Goal: Information Seeking & Learning: Compare options

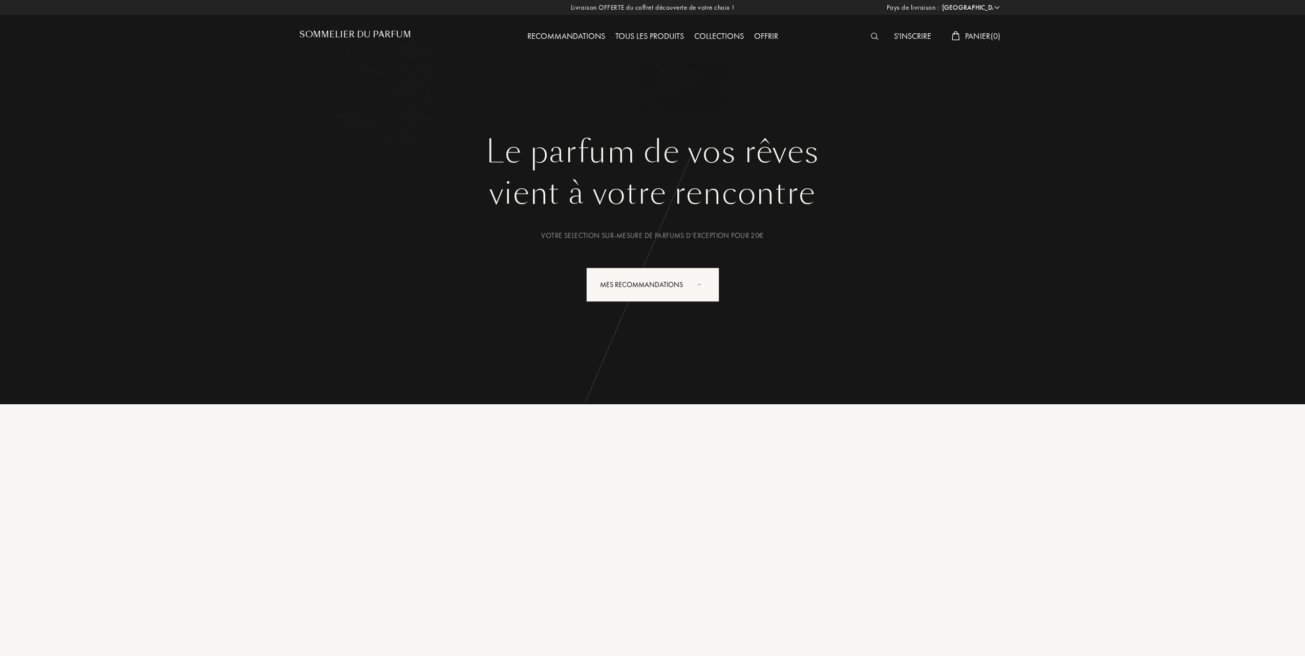
select select "FR"
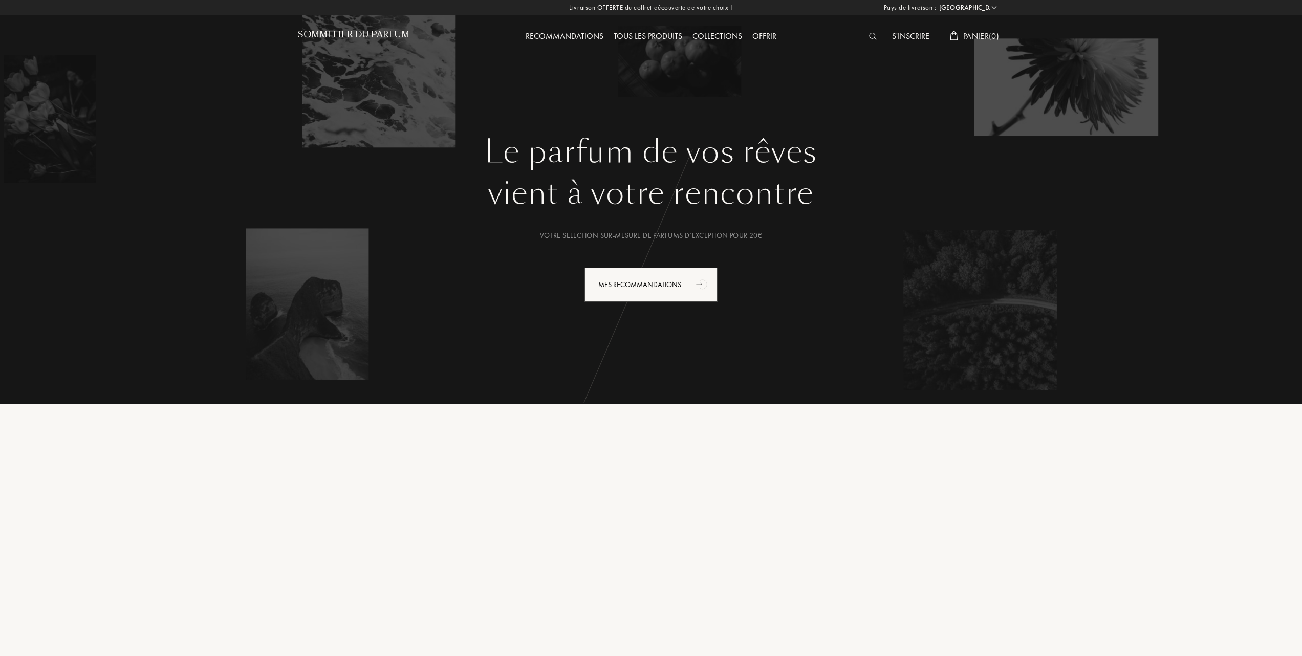
click at [650, 36] on div "Tous les produits" at bounding box center [648, 36] width 79 height 13
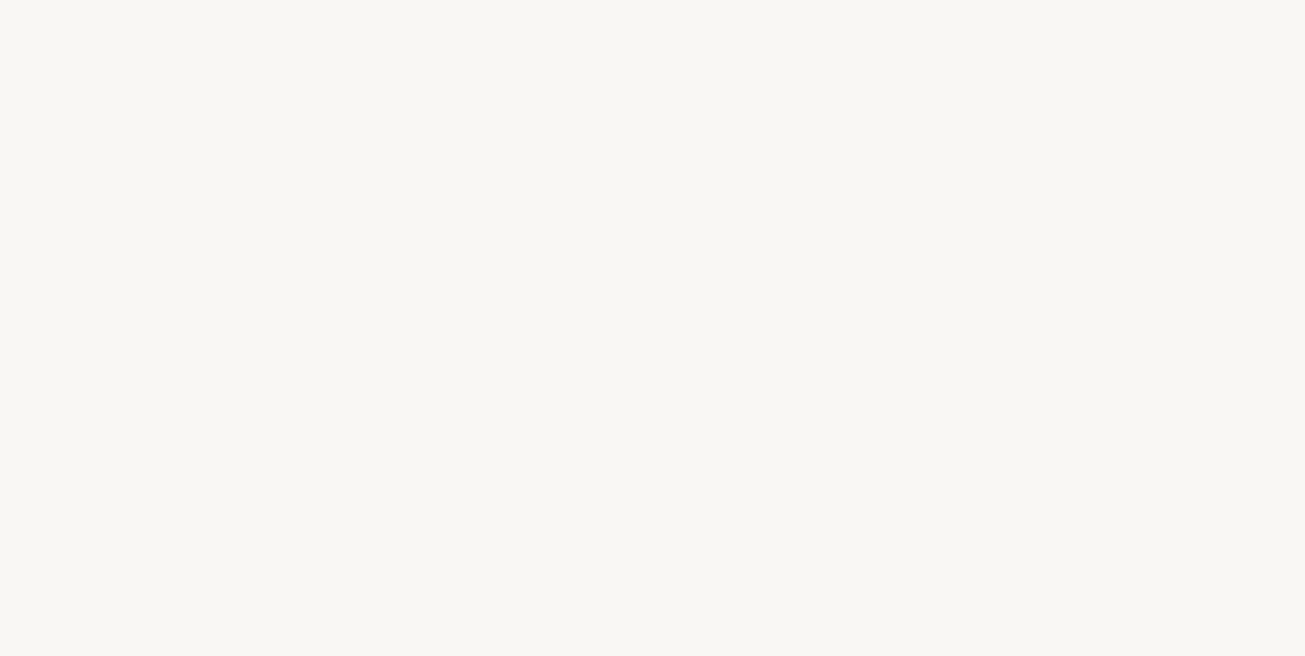
select select "FR"
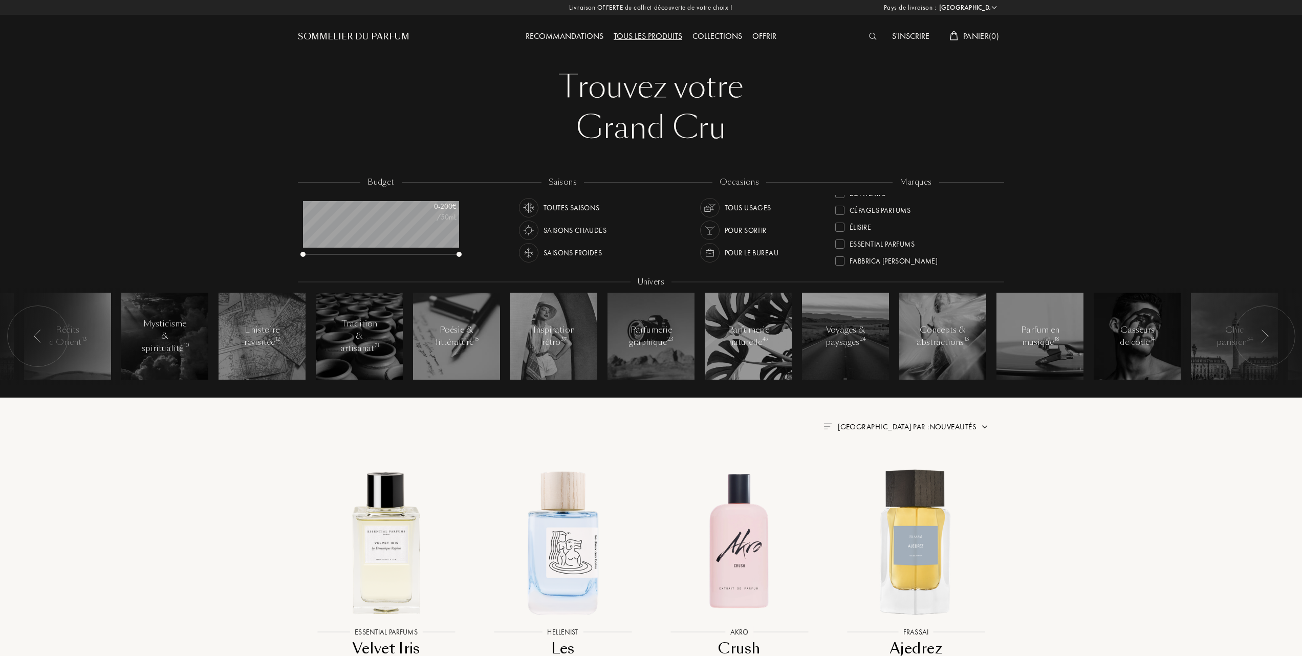
scroll to position [136, 0]
click at [842, 234] on div at bounding box center [840, 236] width 9 height 9
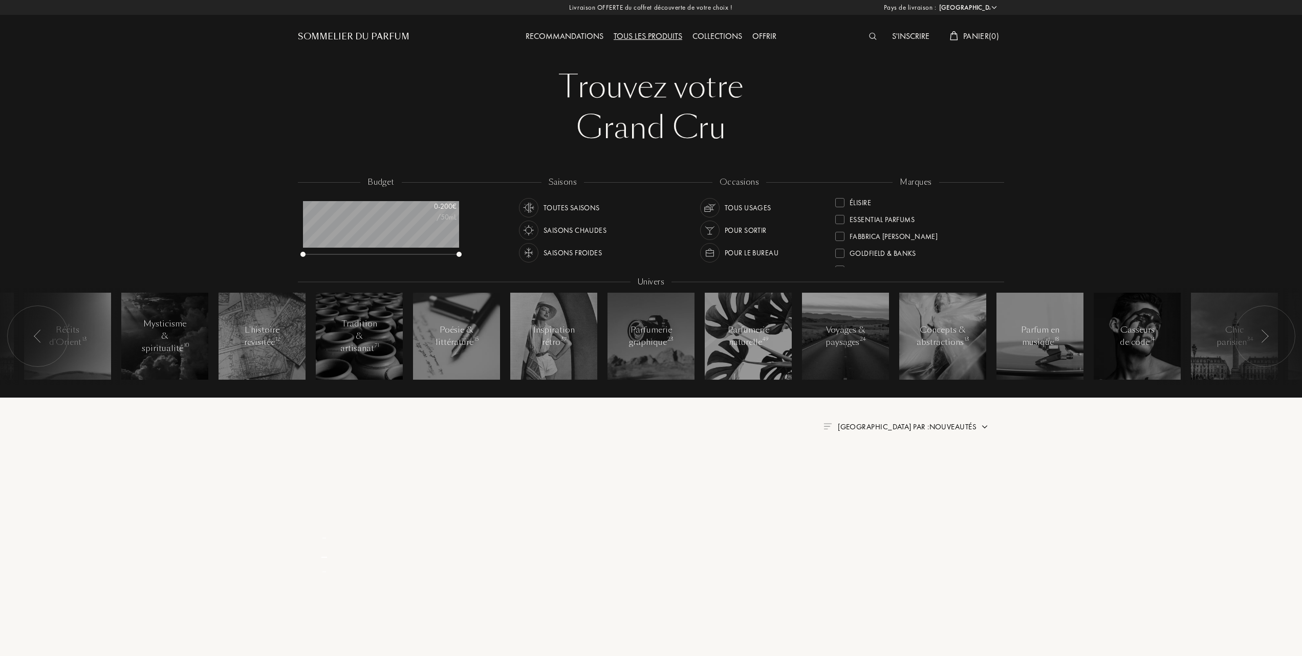
scroll to position [0, 0]
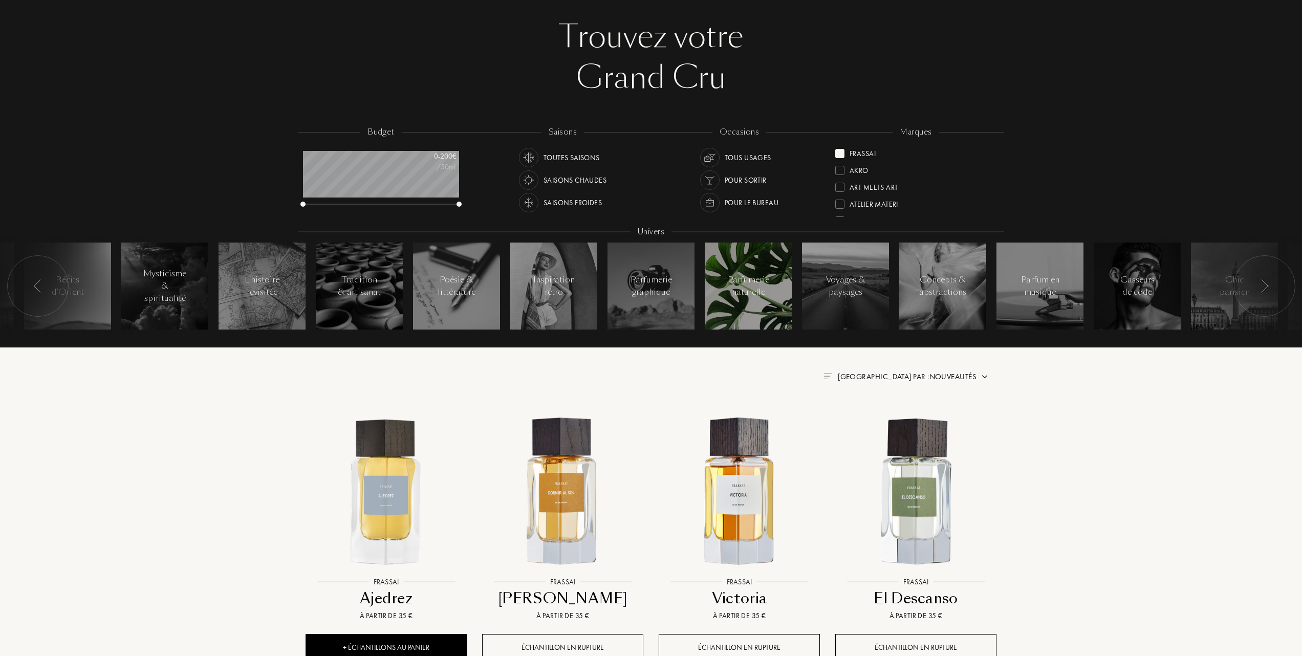
scroll to position [205, 0]
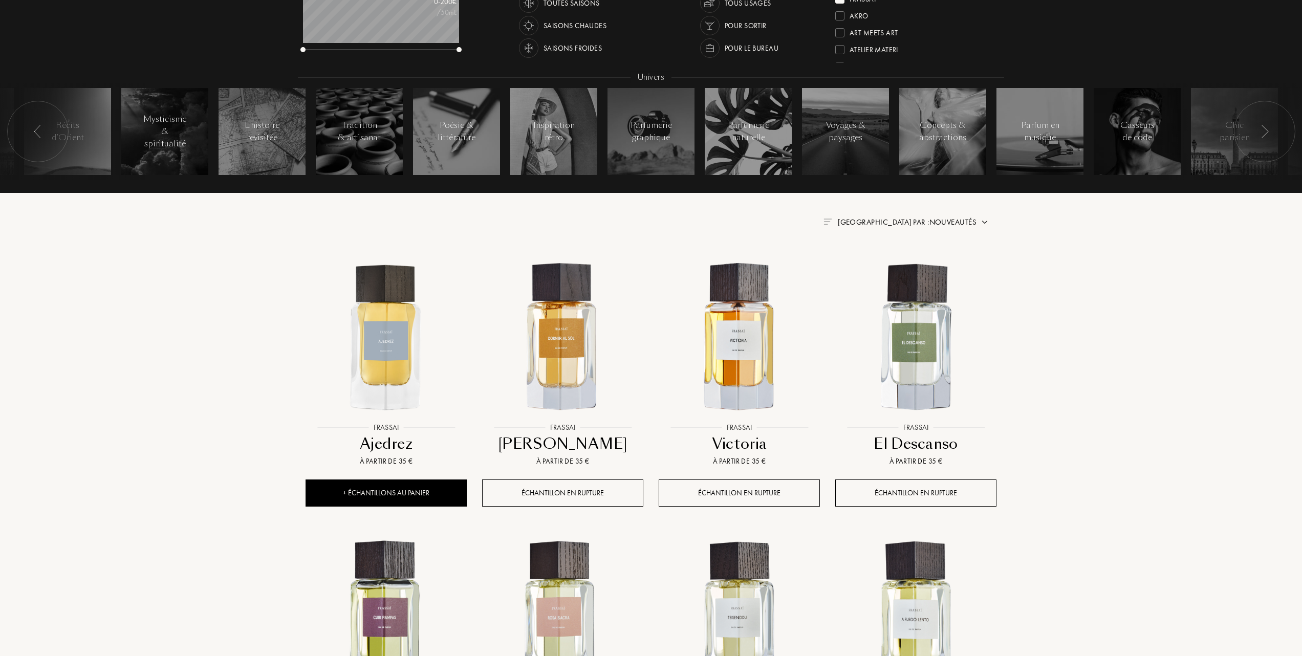
click at [936, 222] on span "Trier par : Nouveautés" at bounding box center [907, 222] width 139 height 10
click at [885, 266] on div at bounding box center [882, 266] width 7 height 7
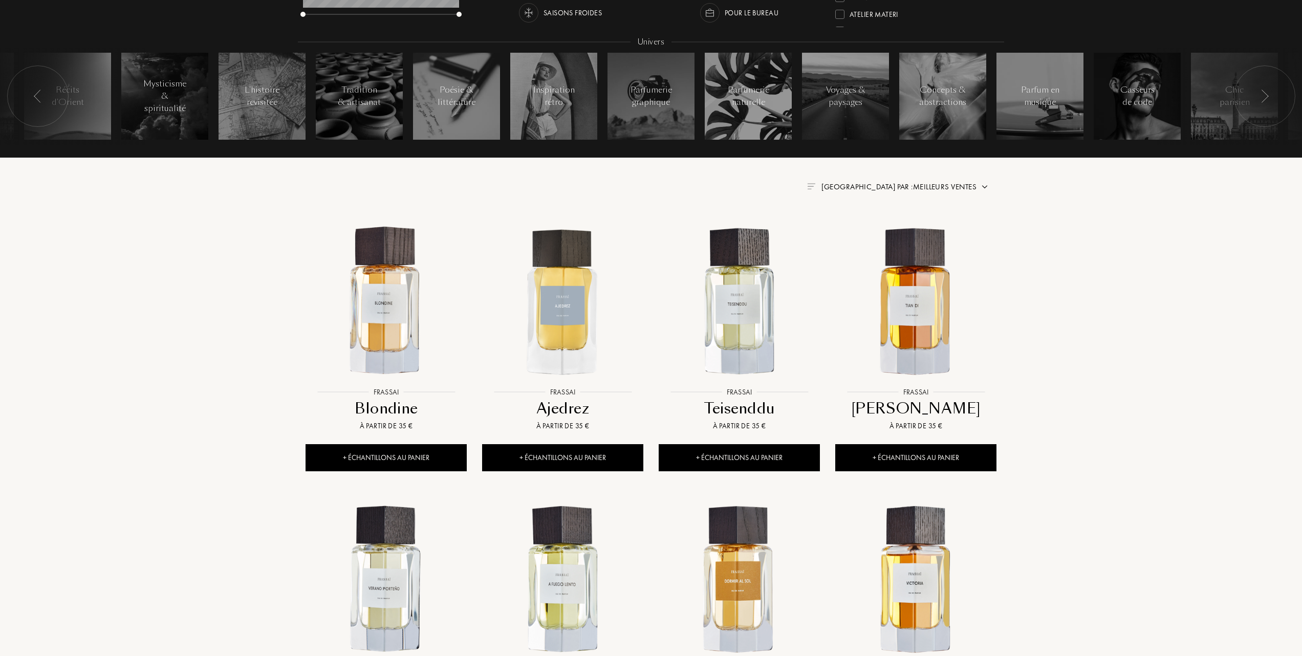
scroll to position [273, 0]
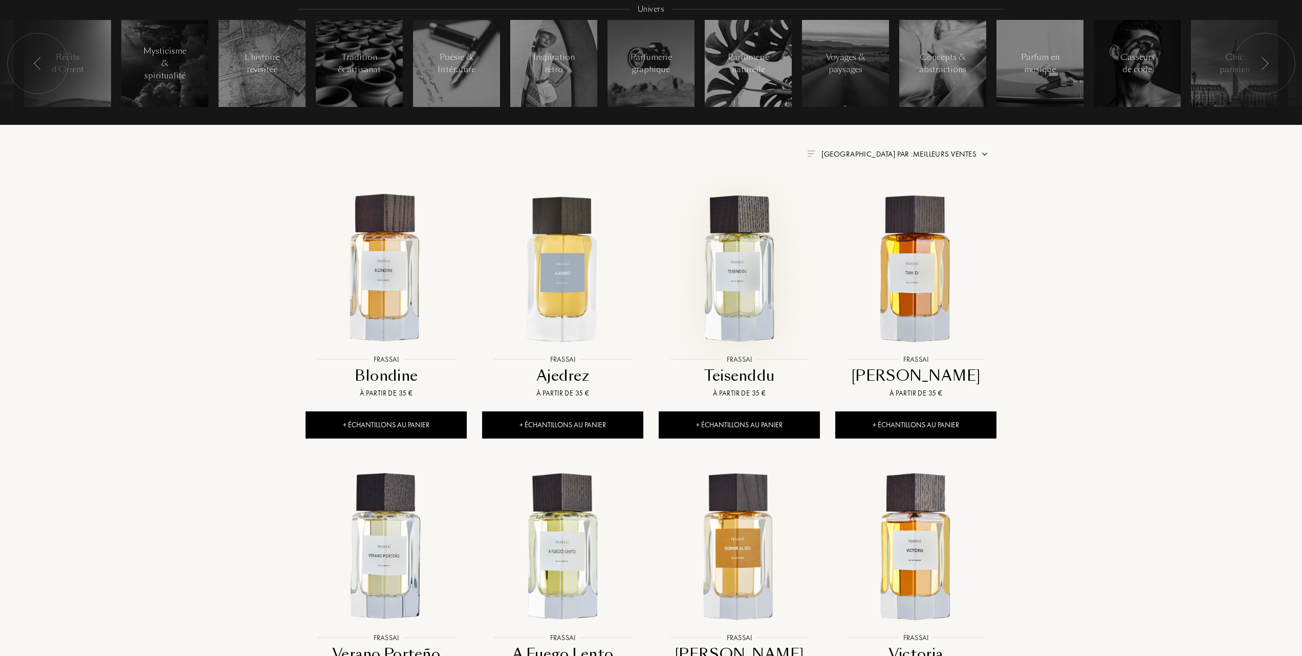
click at [734, 281] on img at bounding box center [739, 268] width 159 height 159
click at [391, 292] on img at bounding box center [386, 268] width 159 height 159
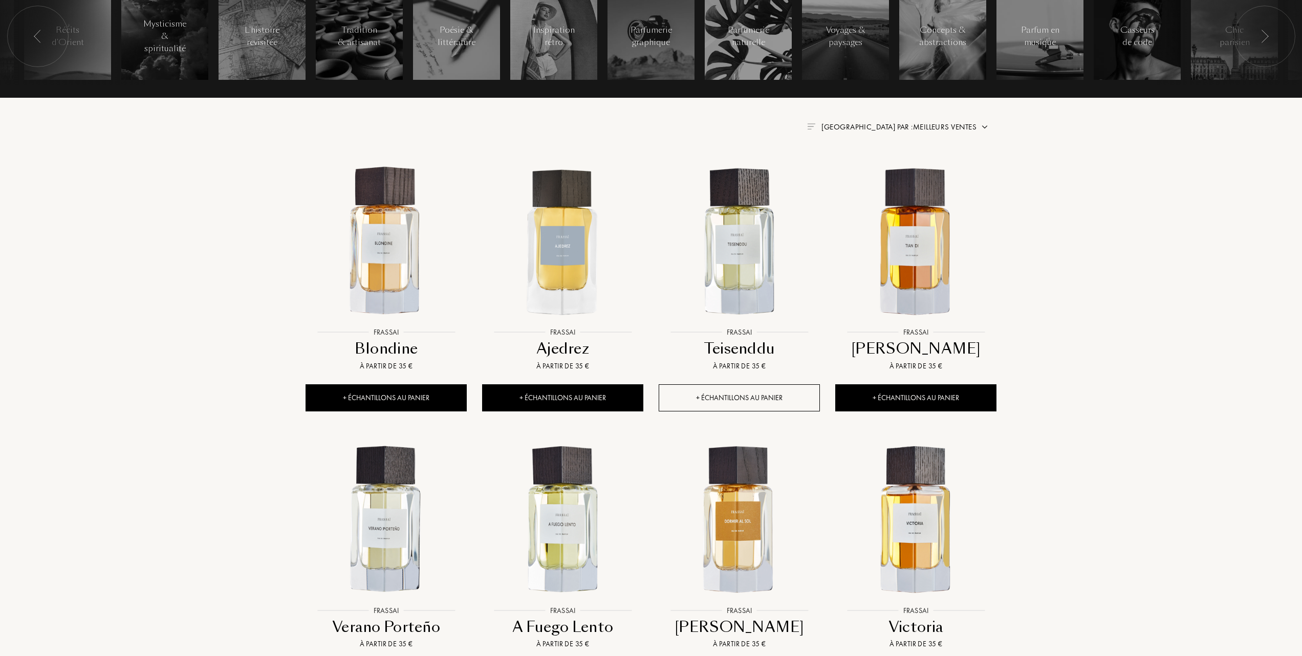
scroll to position [341, 0]
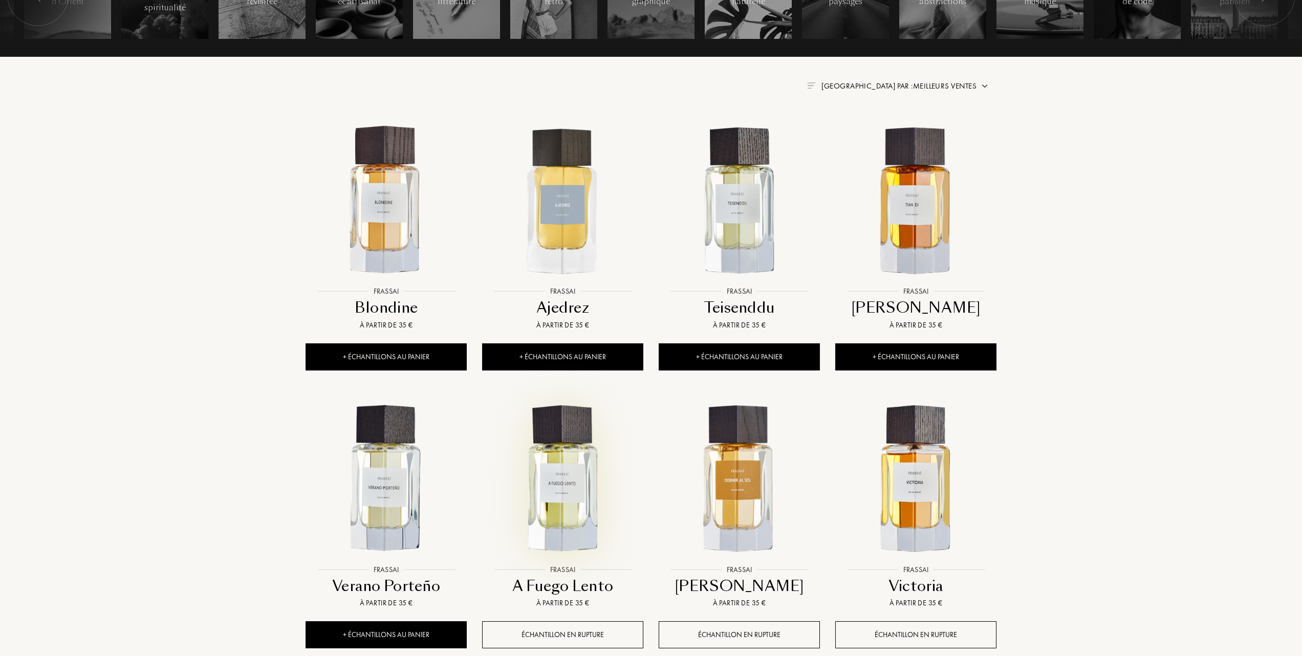
click at [543, 480] on img at bounding box center [562, 479] width 159 height 159
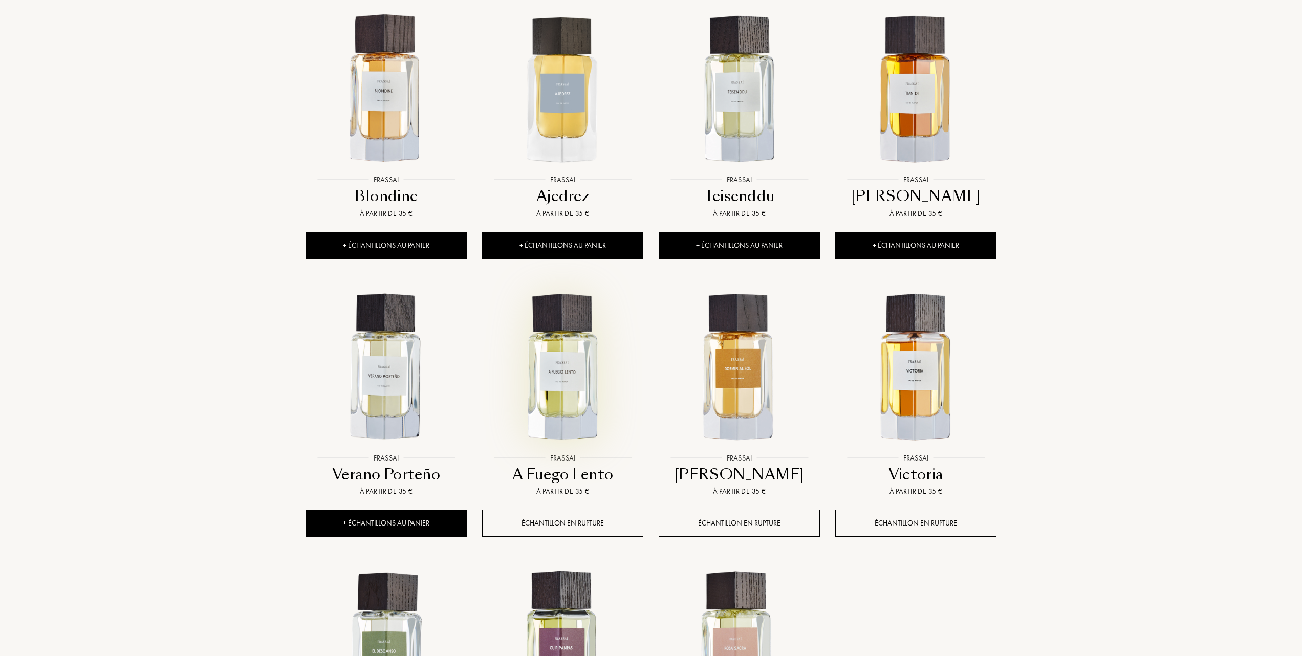
scroll to position [478, 0]
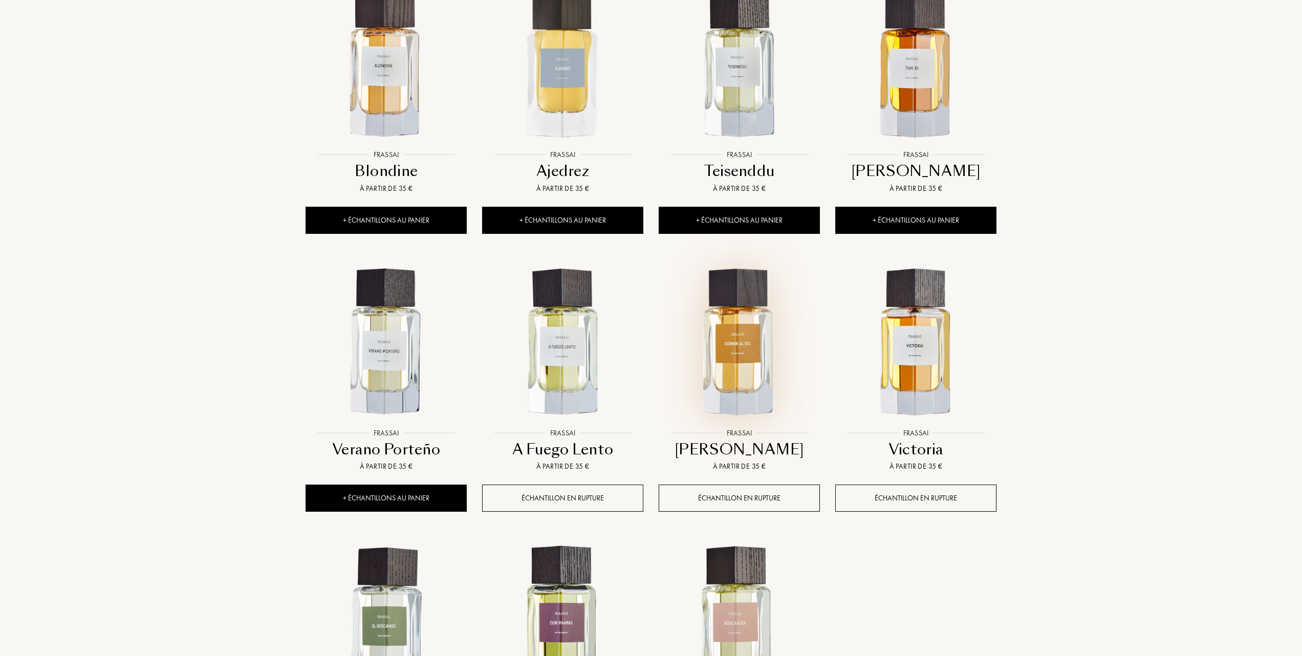
click at [742, 365] on img at bounding box center [739, 342] width 159 height 159
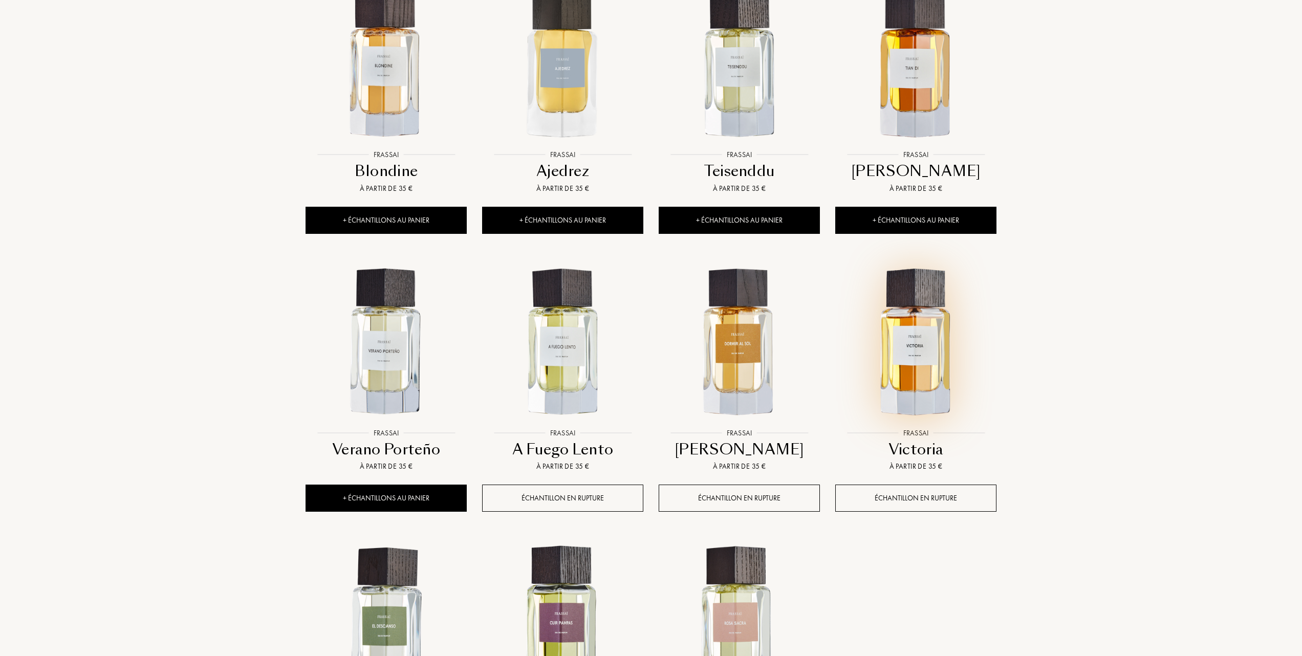
click at [923, 347] on img at bounding box center [916, 342] width 159 height 159
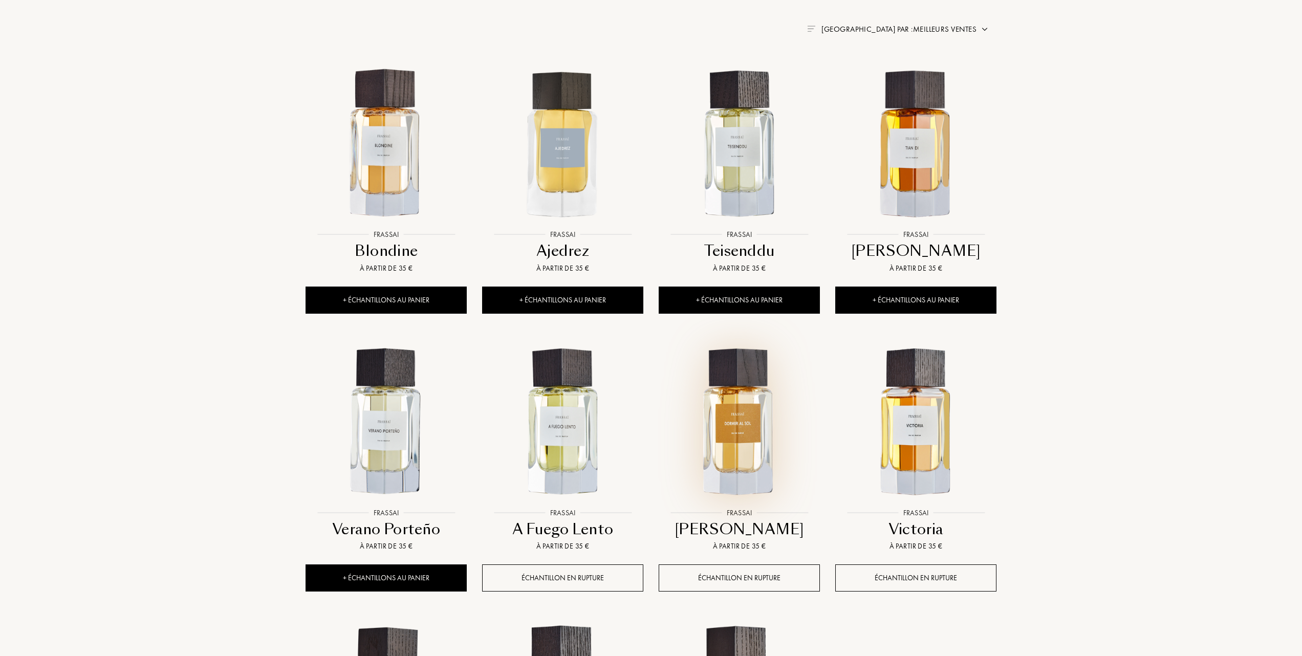
scroll to position [341, 0]
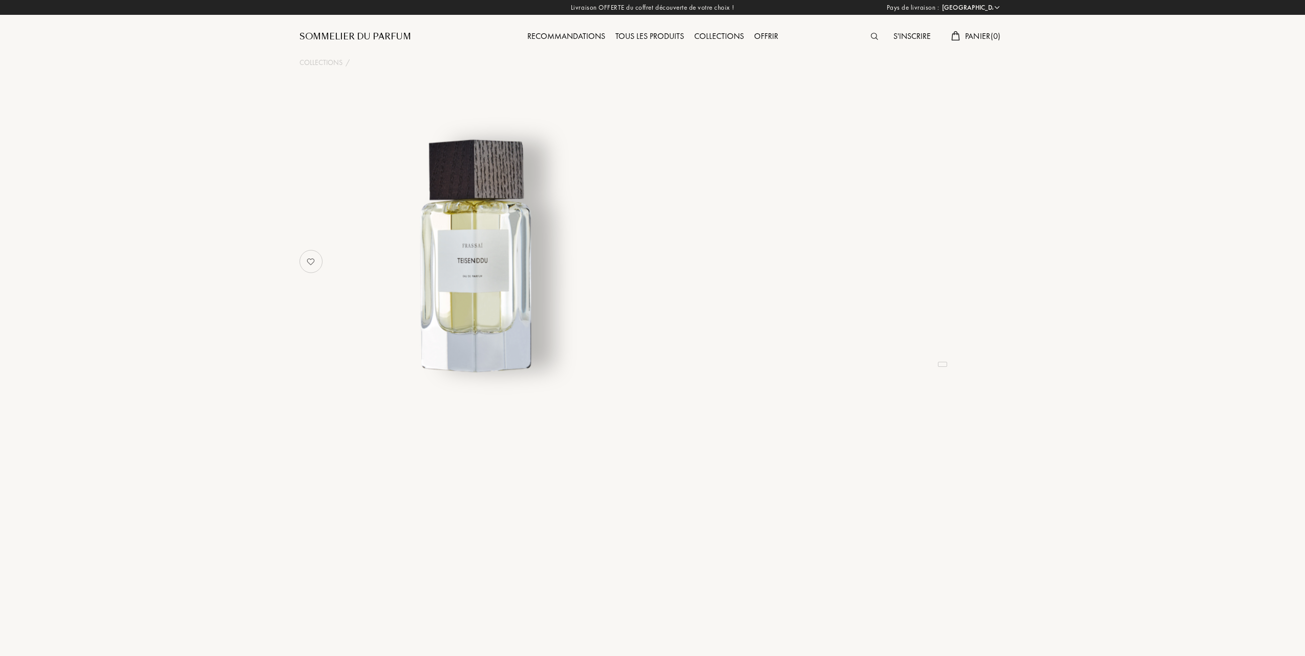
select select "FR"
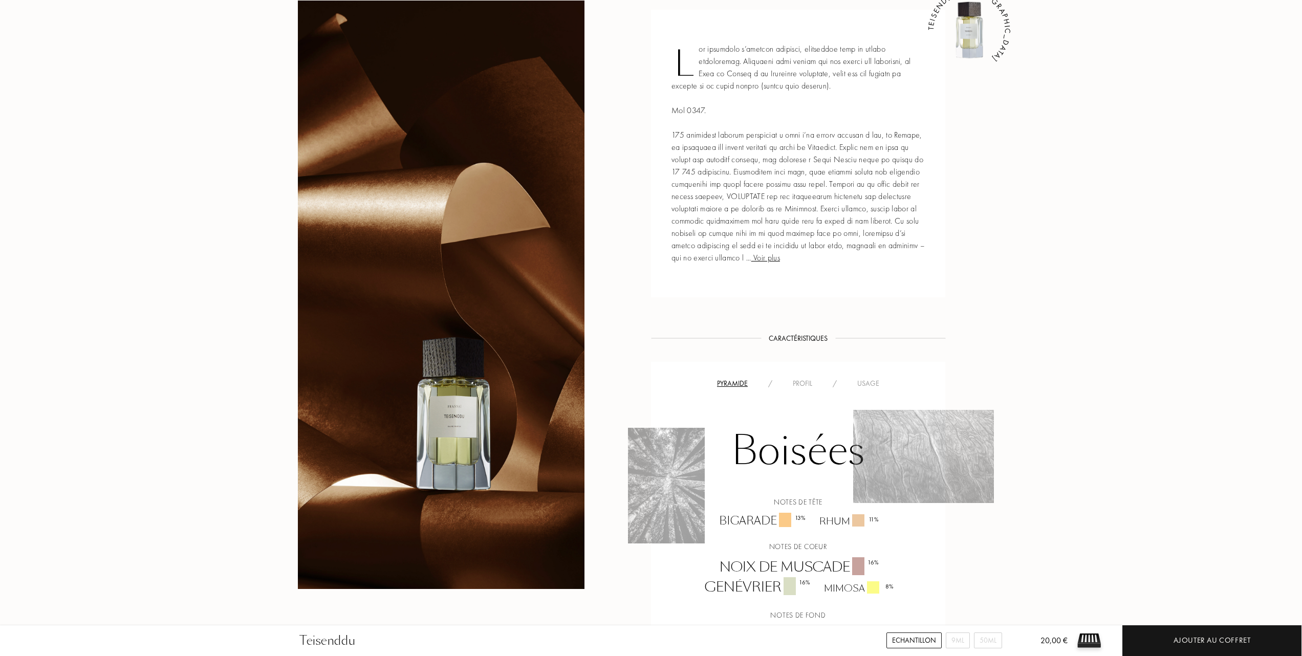
scroll to position [478, 0]
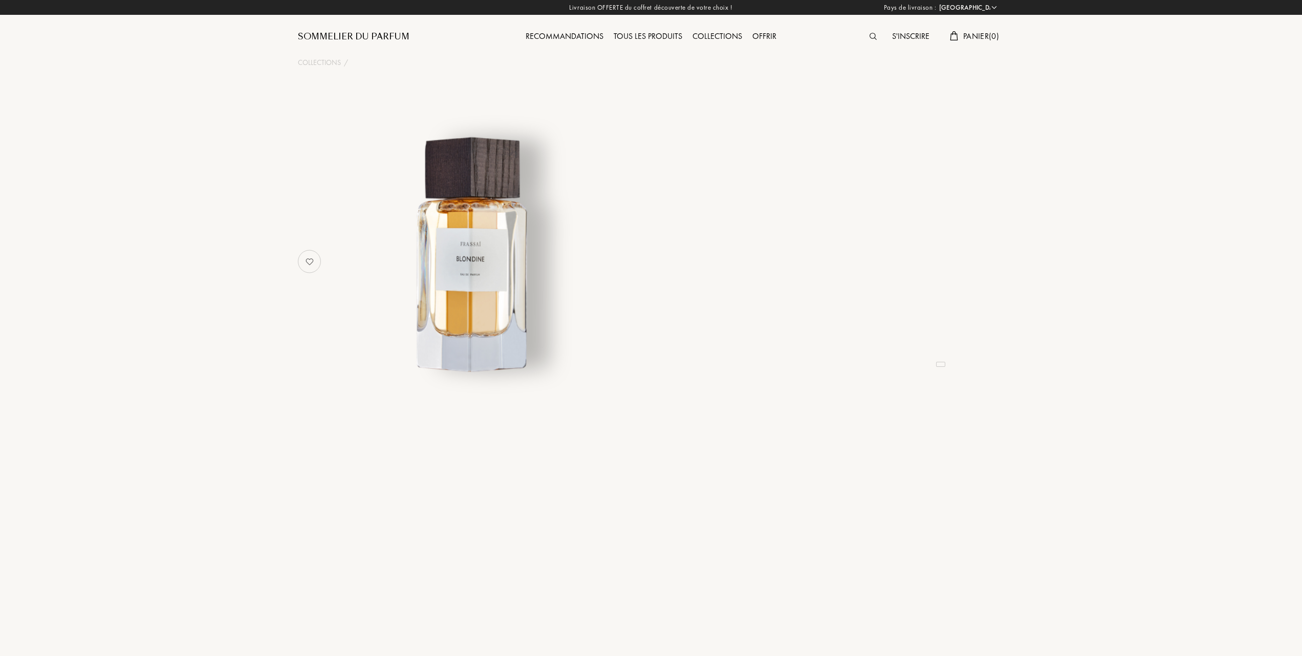
select select "FR"
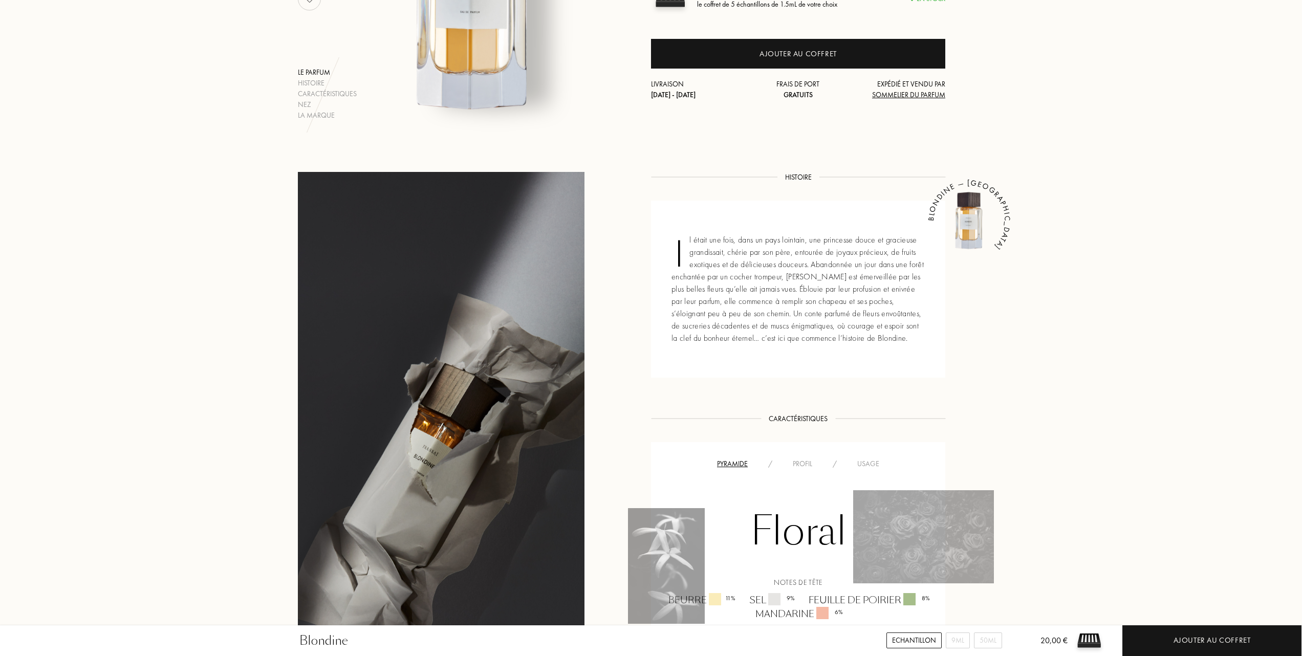
scroll to position [410, 0]
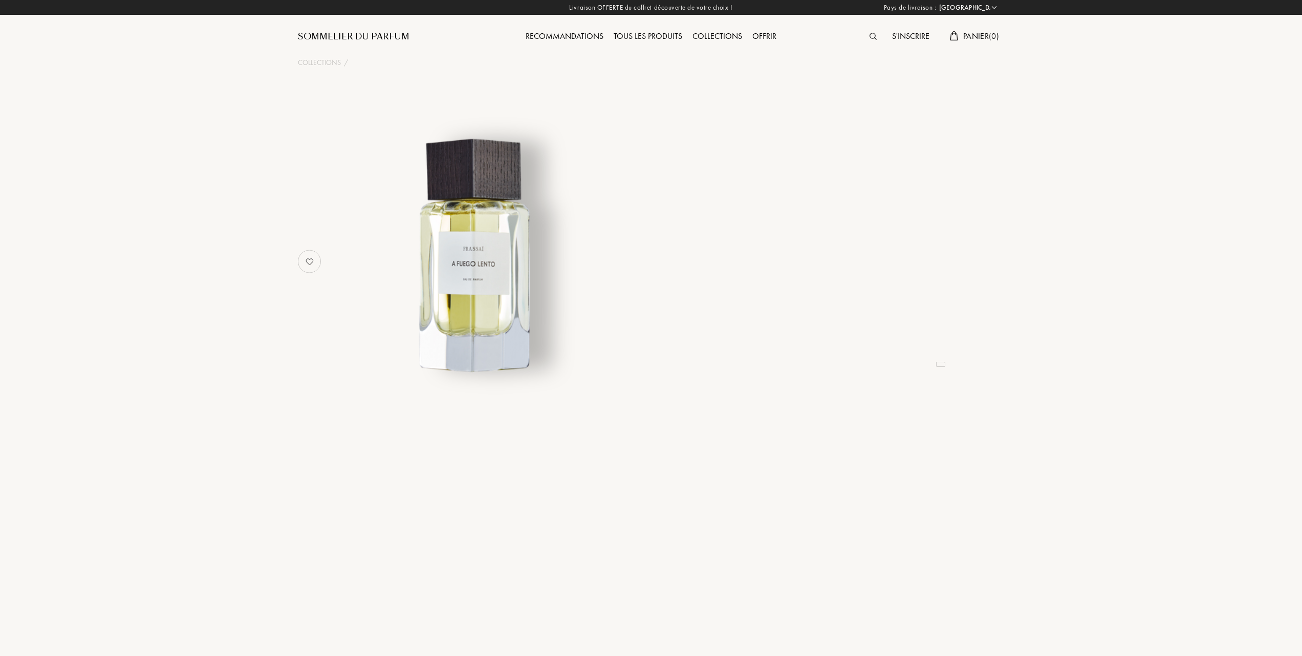
select select "FR"
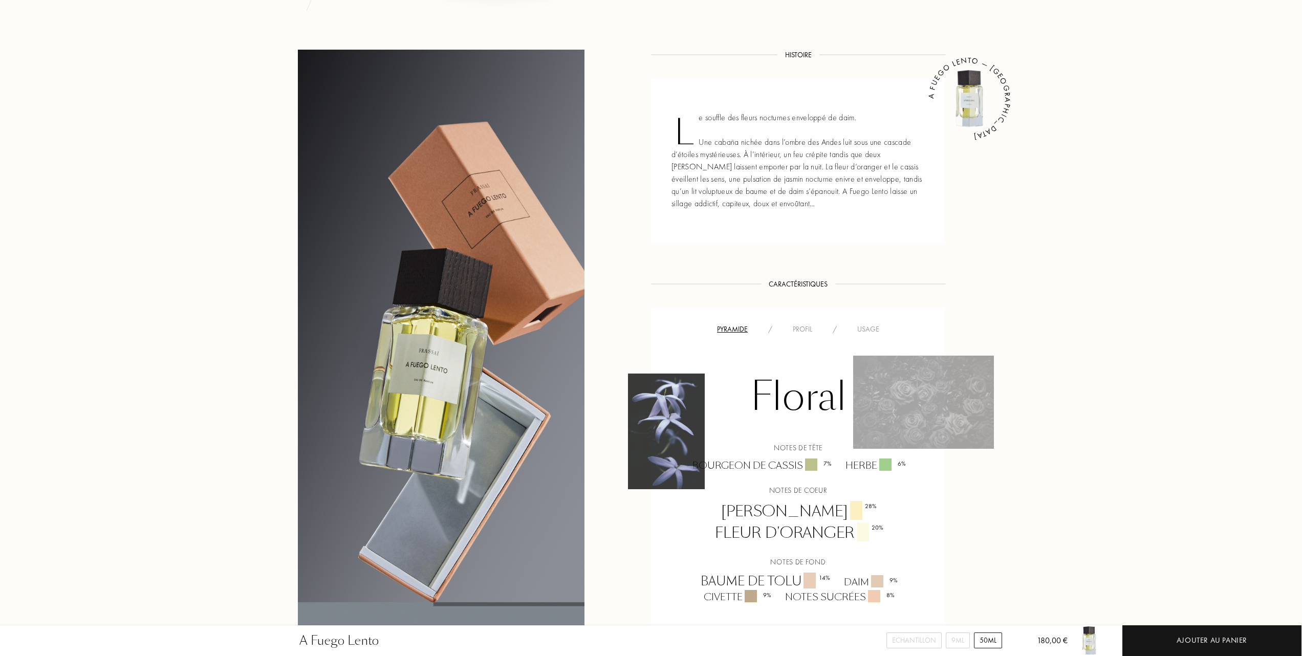
scroll to position [410, 0]
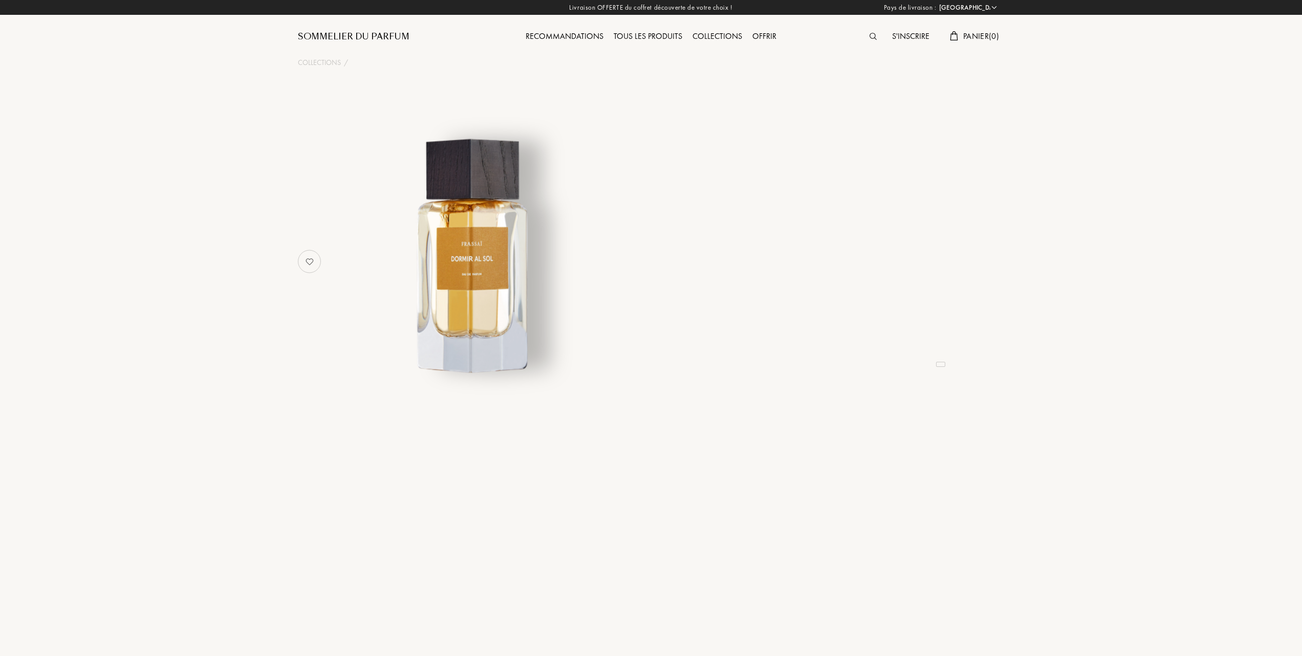
select select "FR"
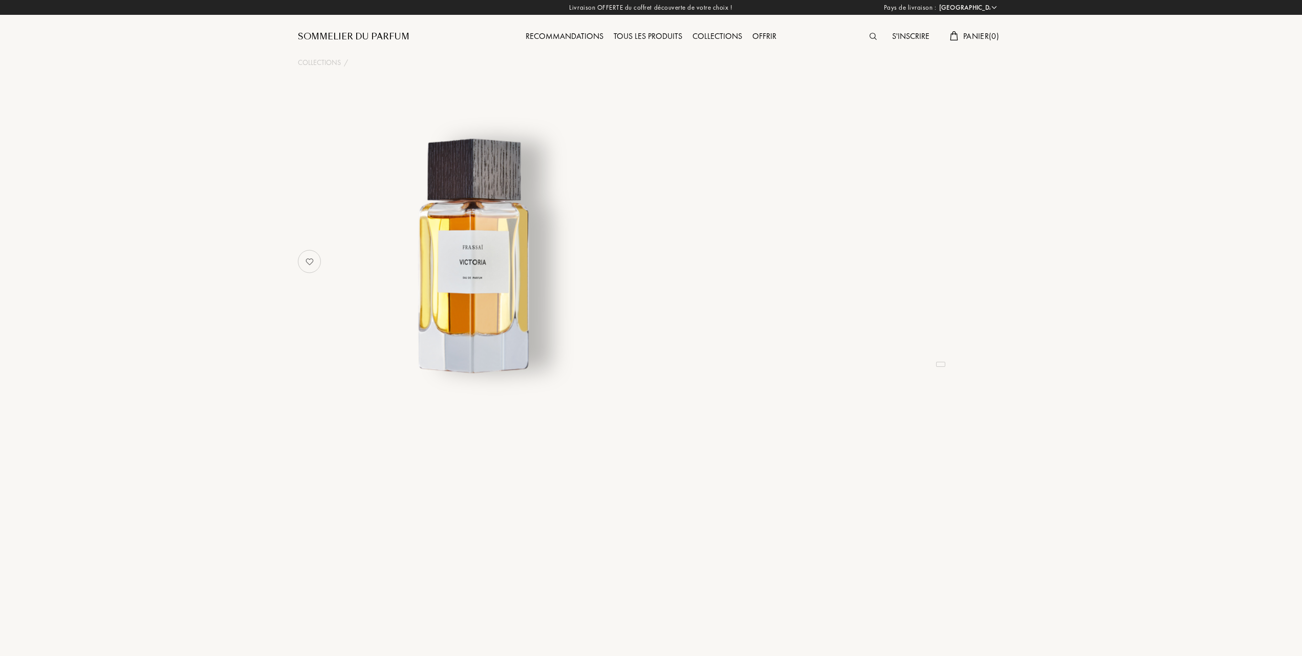
select select "FR"
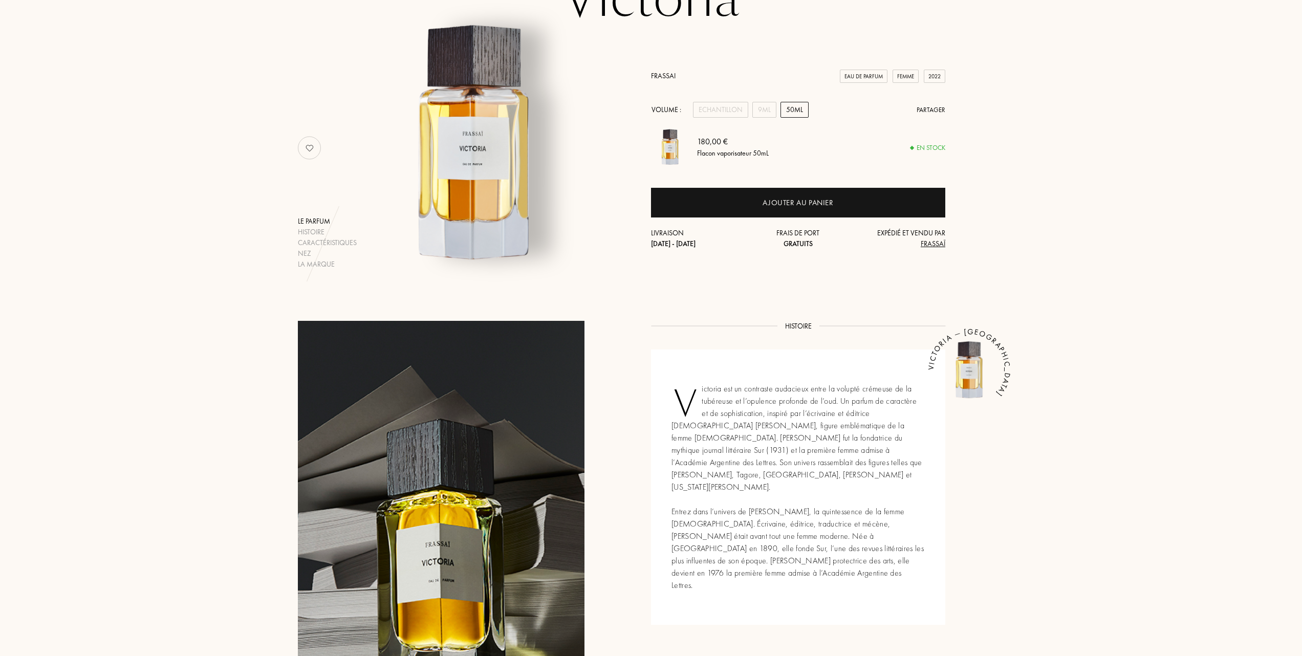
scroll to position [68, 0]
